Goal: Find specific page/section: Find specific page/section

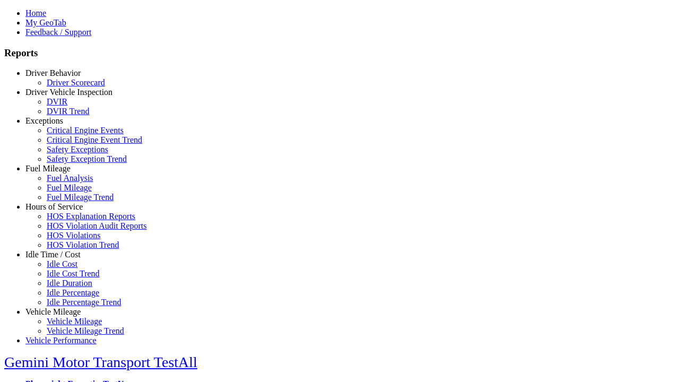
click at [61, 125] on link "Exceptions" at bounding box center [44, 120] width 38 height 9
click at [69, 154] on link "Safety Exceptions" at bounding box center [77, 149] width 61 height 9
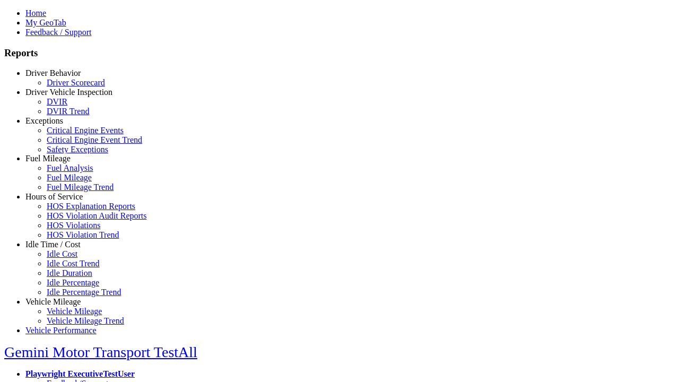
scroll to position [38, 0]
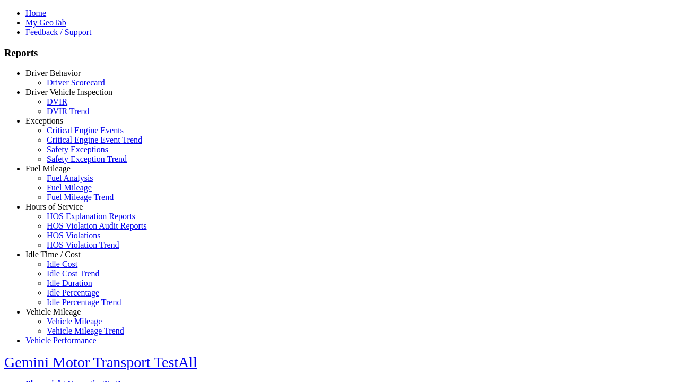
select select "**********"
